Goal: Find specific page/section: Find specific page/section

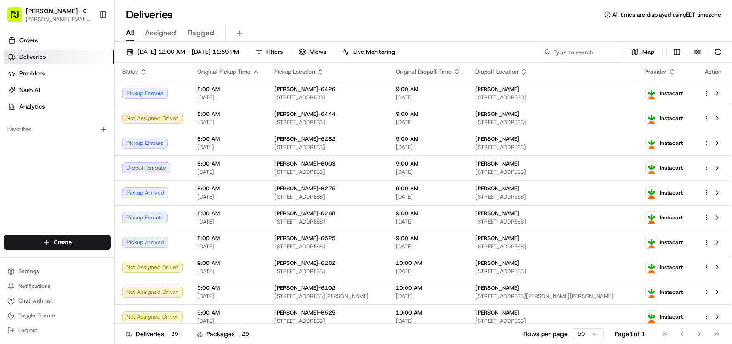
drag, startPoint x: 34, startPoint y: 40, endPoint x: 61, endPoint y: 52, distance: 30.3
click at [34, 40] on span "Orders" at bounding box center [28, 40] width 18 height 8
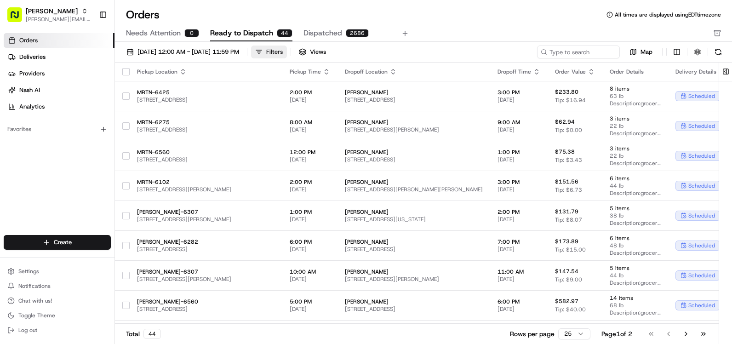
click at [287, 49] on button "Filters" at bounding box center [269, 52] width 36 height 13
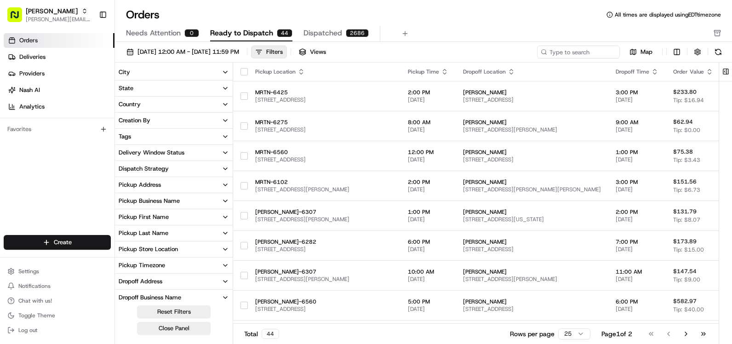
click at [165, 249] on div "Pickup Store Location" at bounding box center [148, 249] width 59 height 8
